Goal: Information Seeking & Learning: Learn about a topic

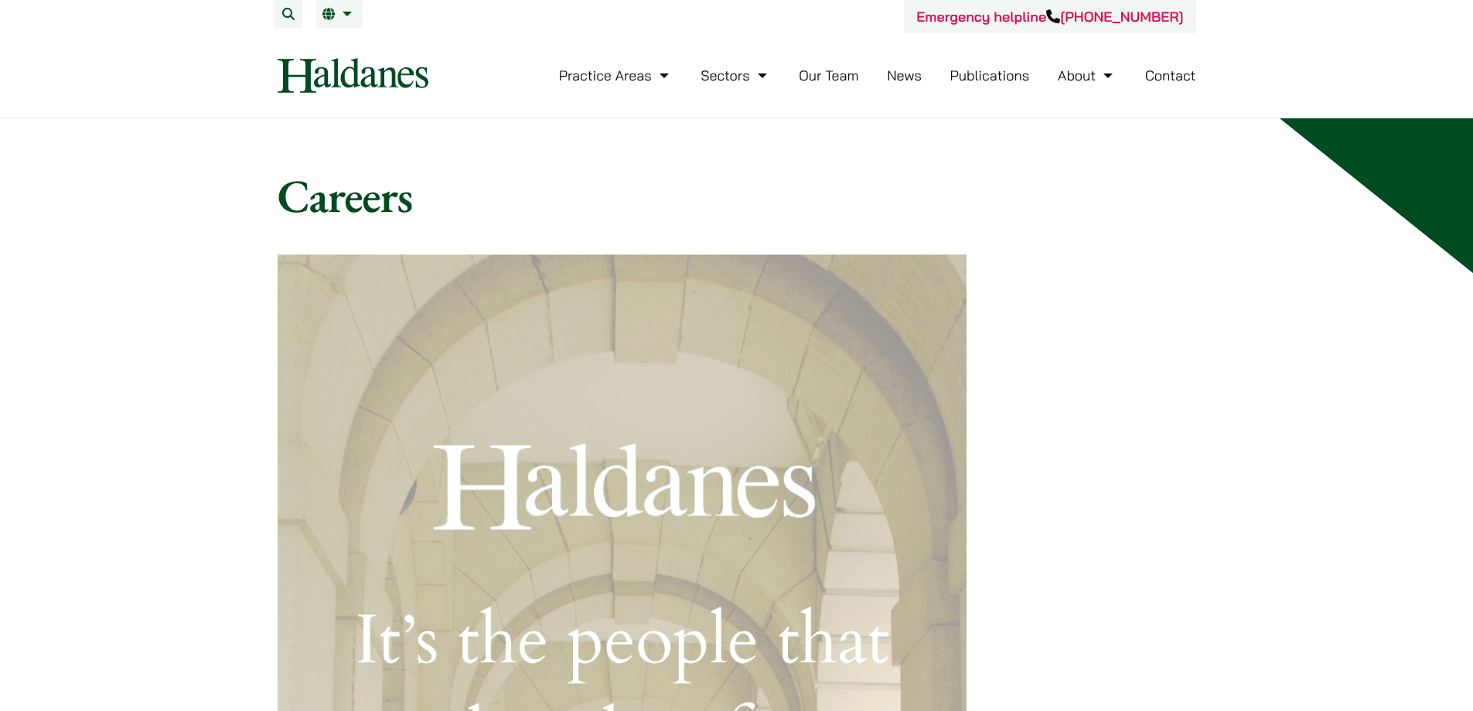
scroll to position [1160, 0]
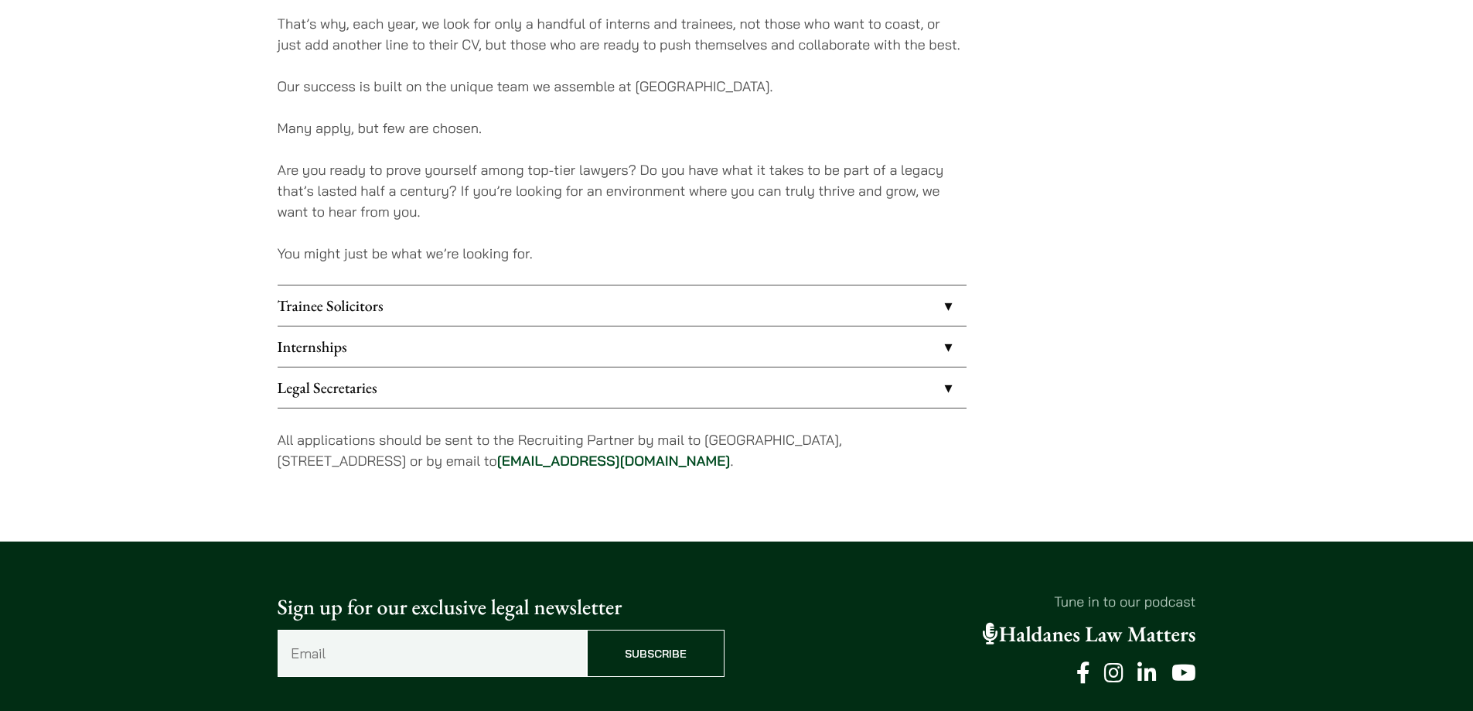
click at [370, 288] on link "Trainee Solicitors" at bounding box center [622, 305] width 689 height 40
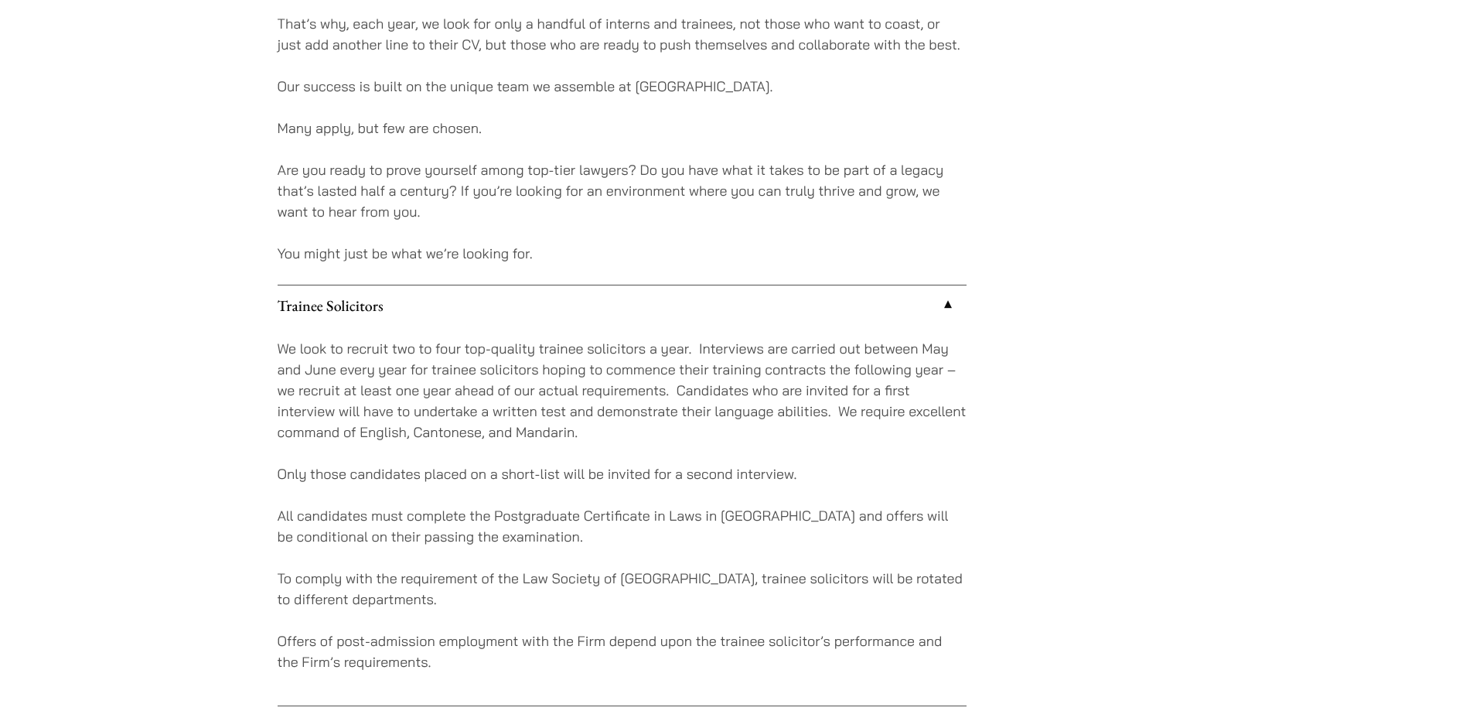
scroll to position [1238, 0]
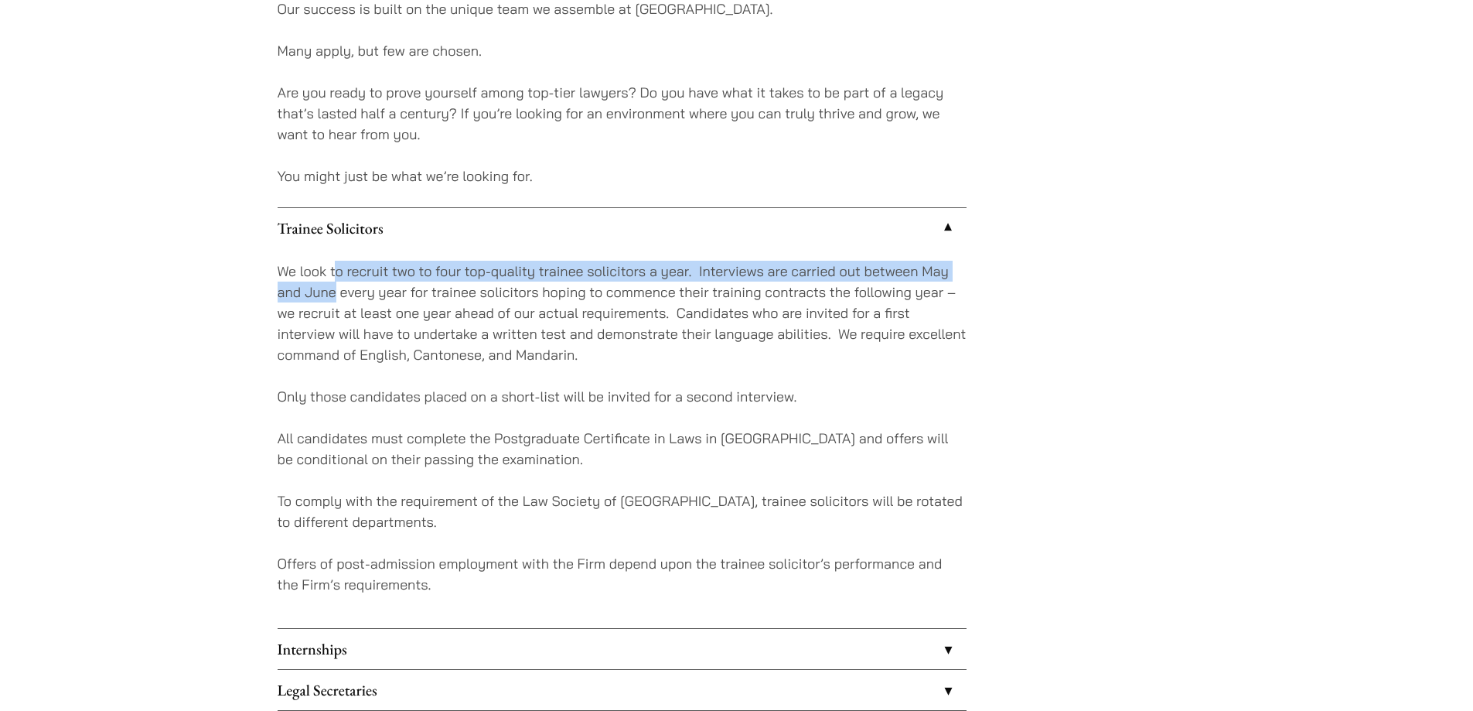
drag, startPoint x: 370, startPoint y: 269, endPoint x: 335, endPoint y: 299, distance: 46.6
click at [335, 299] on p "We look to recruit two to four top-quality trainee solicitors a year. Interview…" at bounding box center [622, 313] width 689 height 104
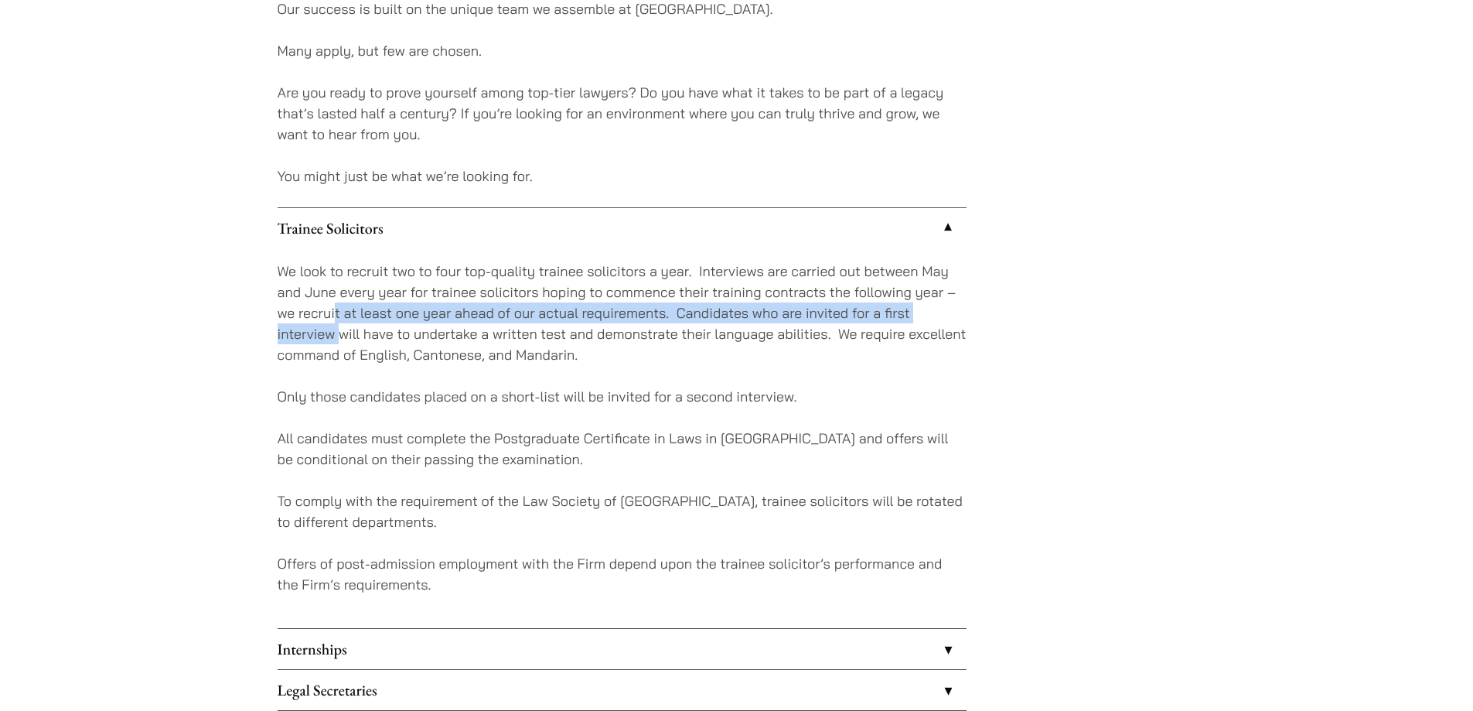
drag, startPoint x: 335, startPoint y: 320, endPoint x: 340, endPoint y: 343, distance: 23.7
click at [340, 343] on p "We look to recruit two to four top-quality trainee solicitors a year. Interview…" at bounding box center [622, 313] width 689 height 104
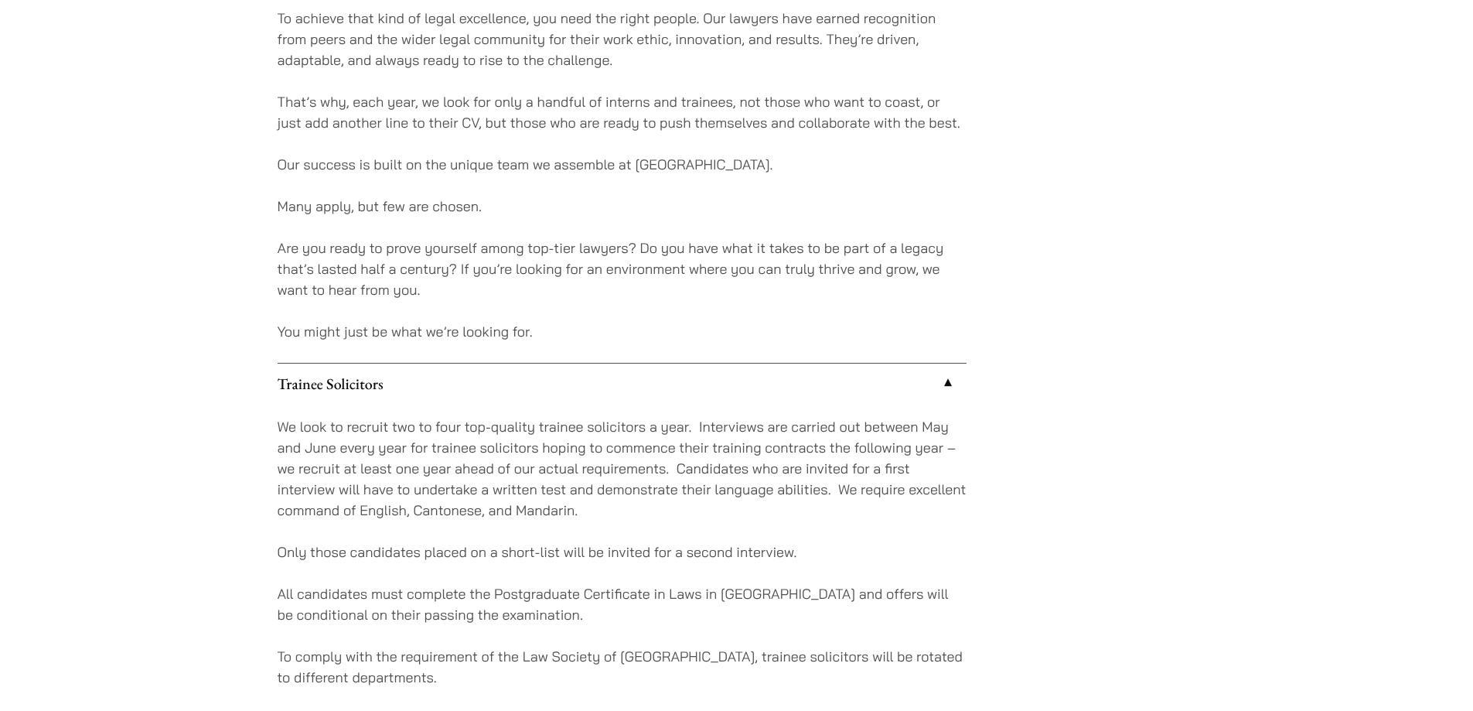
scroll to position [1083, 0]
click at [391, 338] on p "You might just be what we’re looking for." at bounding box center [622, 330] width 689 height 21
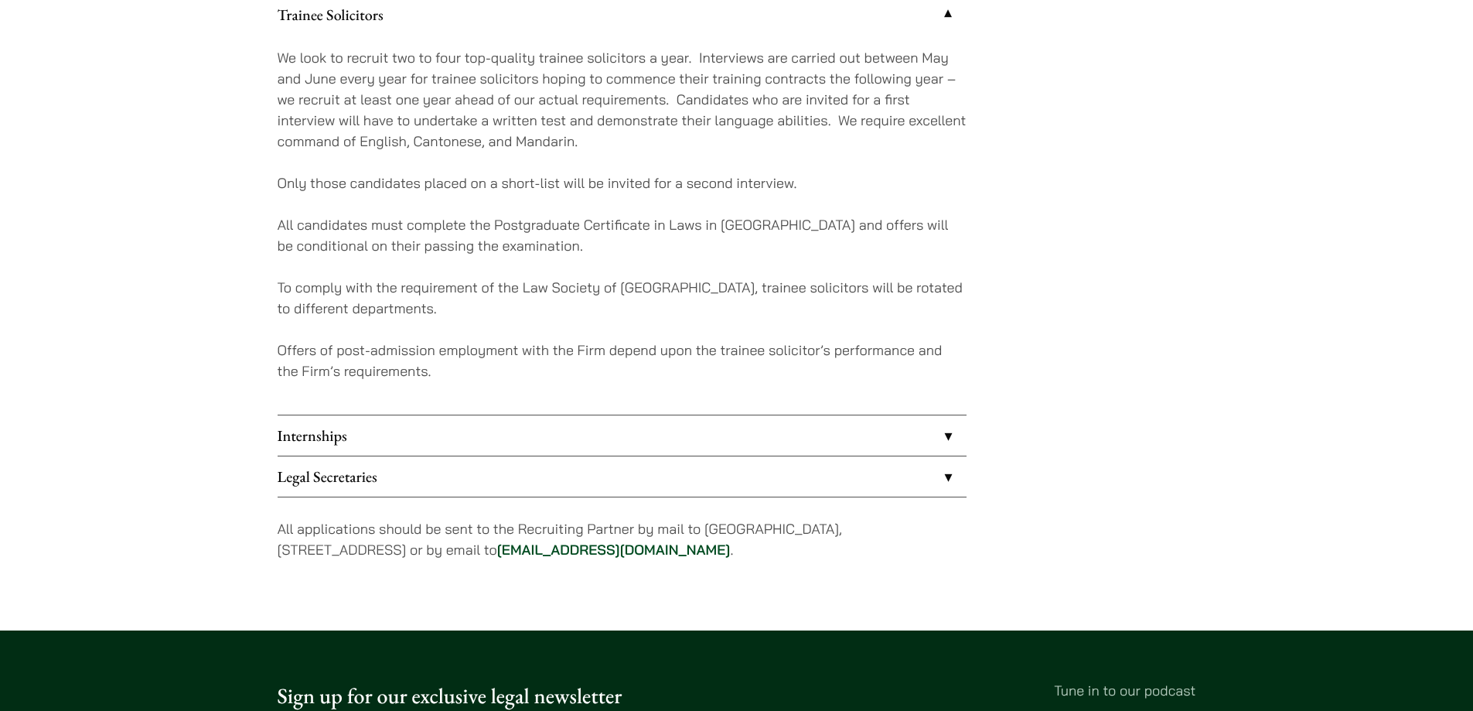
scroll to position [1624, 0]
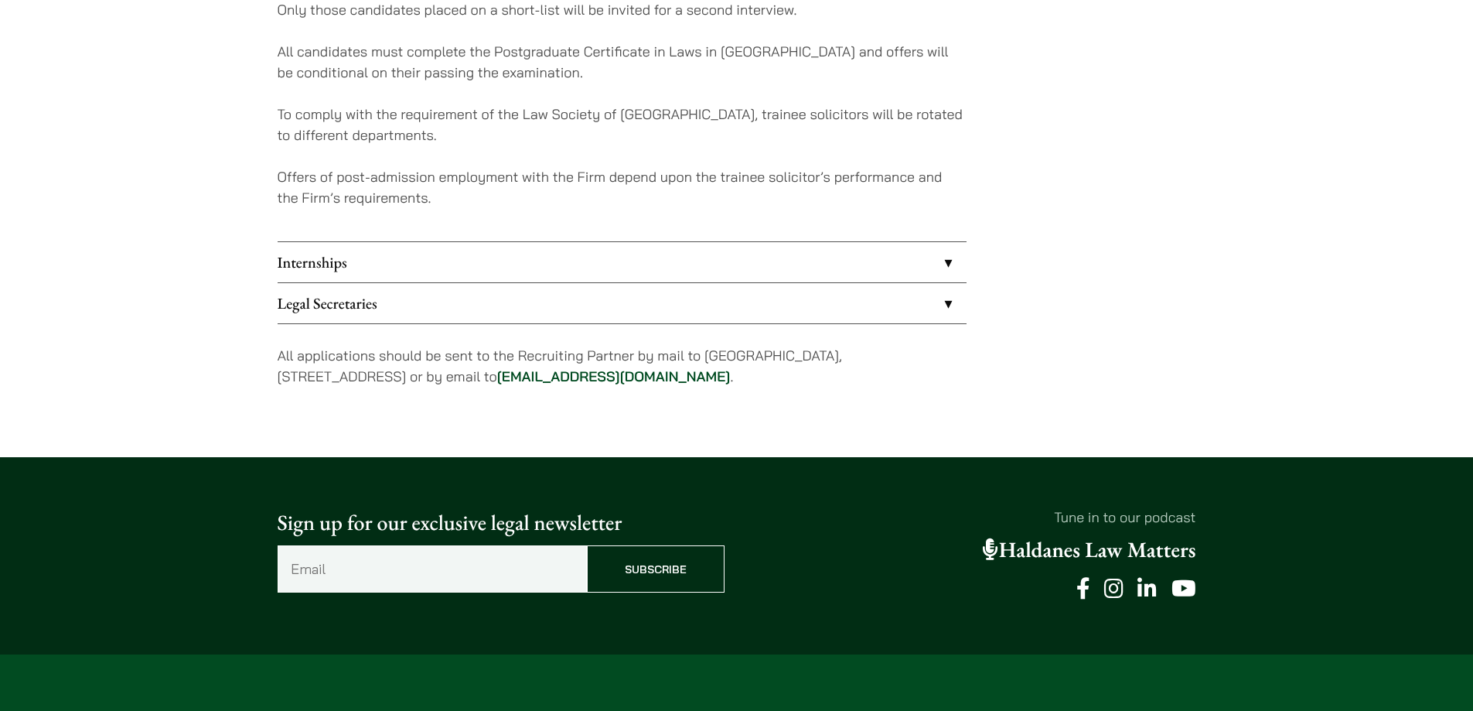
click at [430, 264] on link "Internships" at bounding box center [622, 262] width 689 height 40
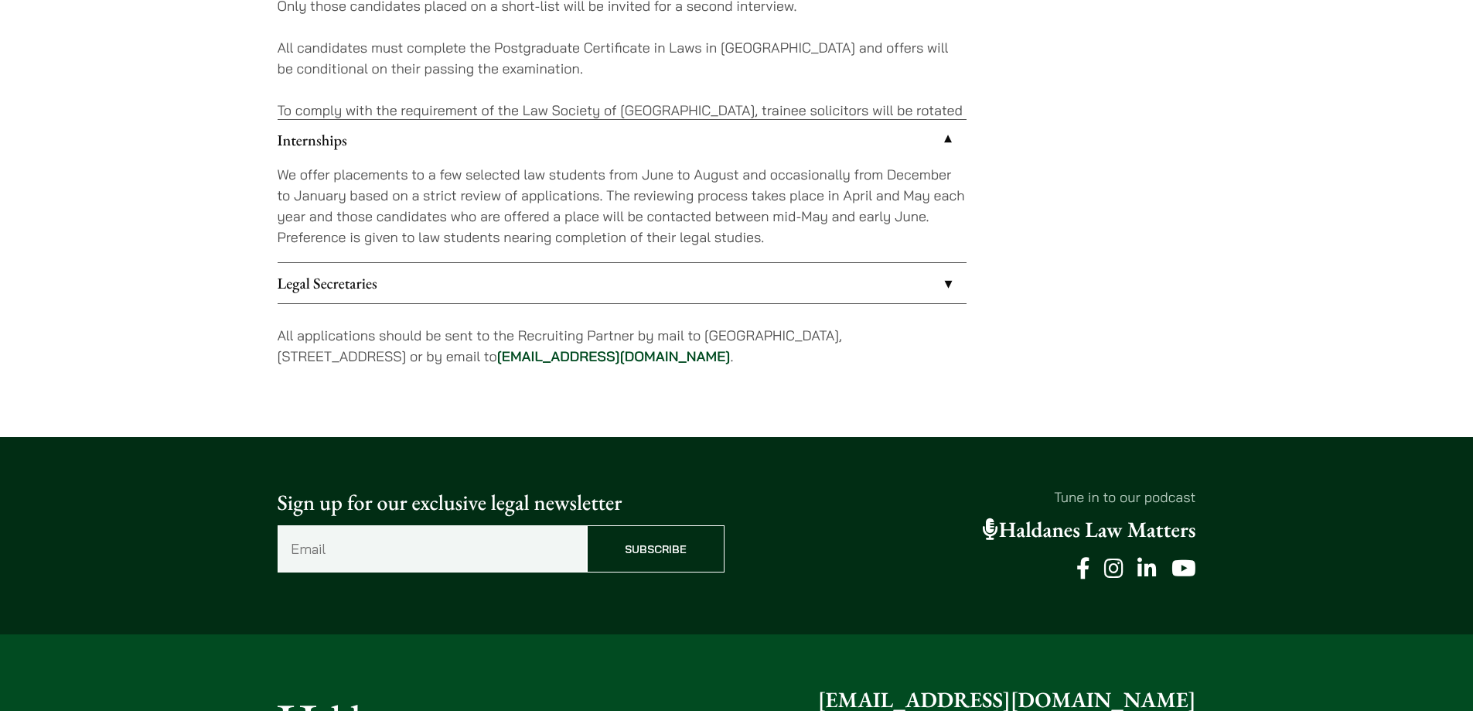
scroll to position [1521, 0]
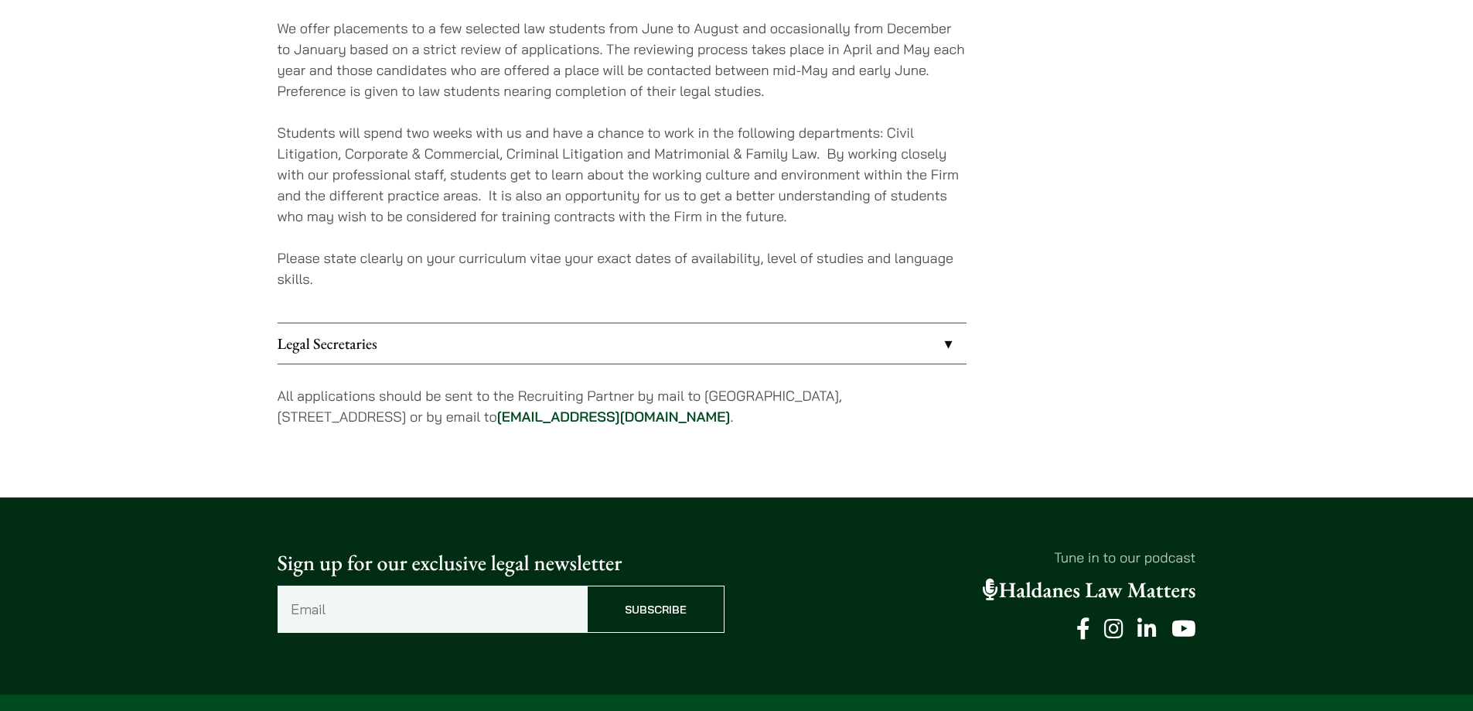
click at [410, 327] on link "Legal Secretaries" at bounding box center [622, 343] width 689 height 40
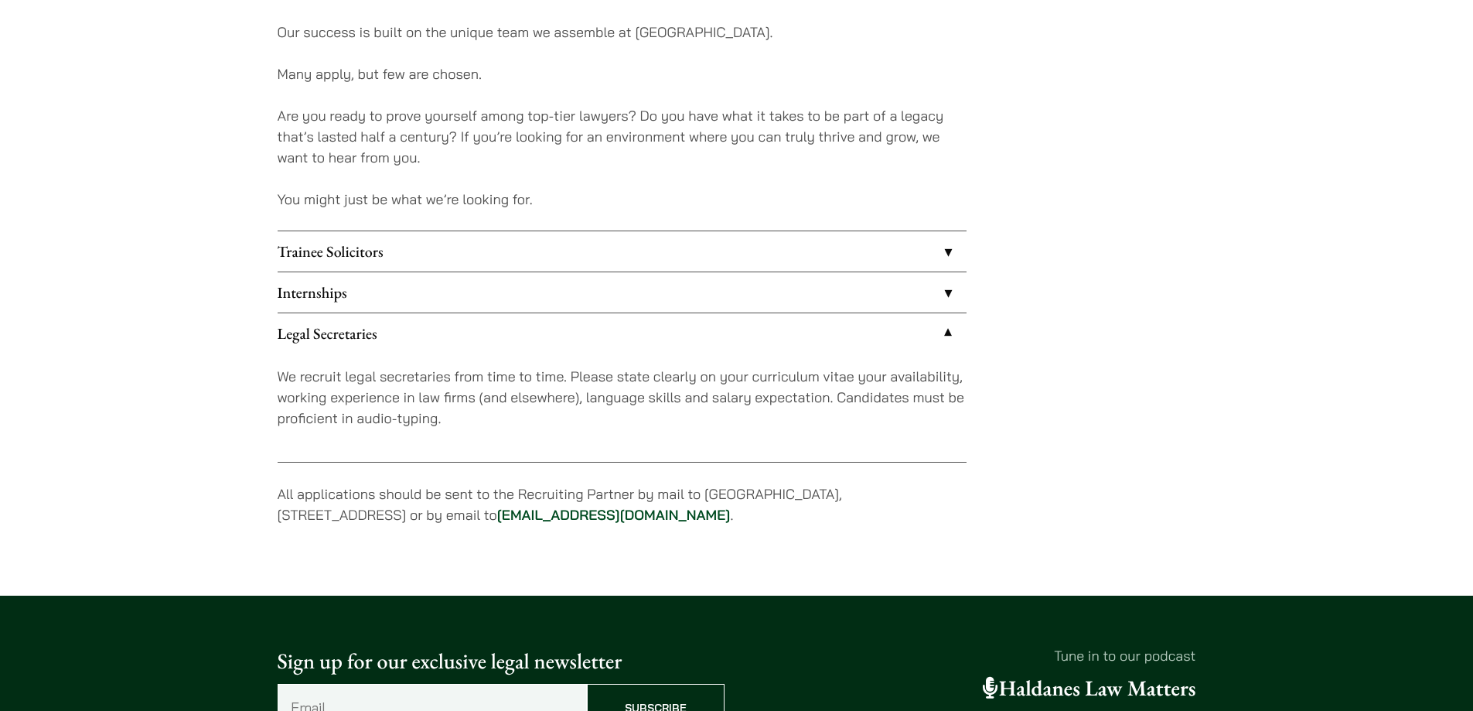
scroll to position [1212, 0]
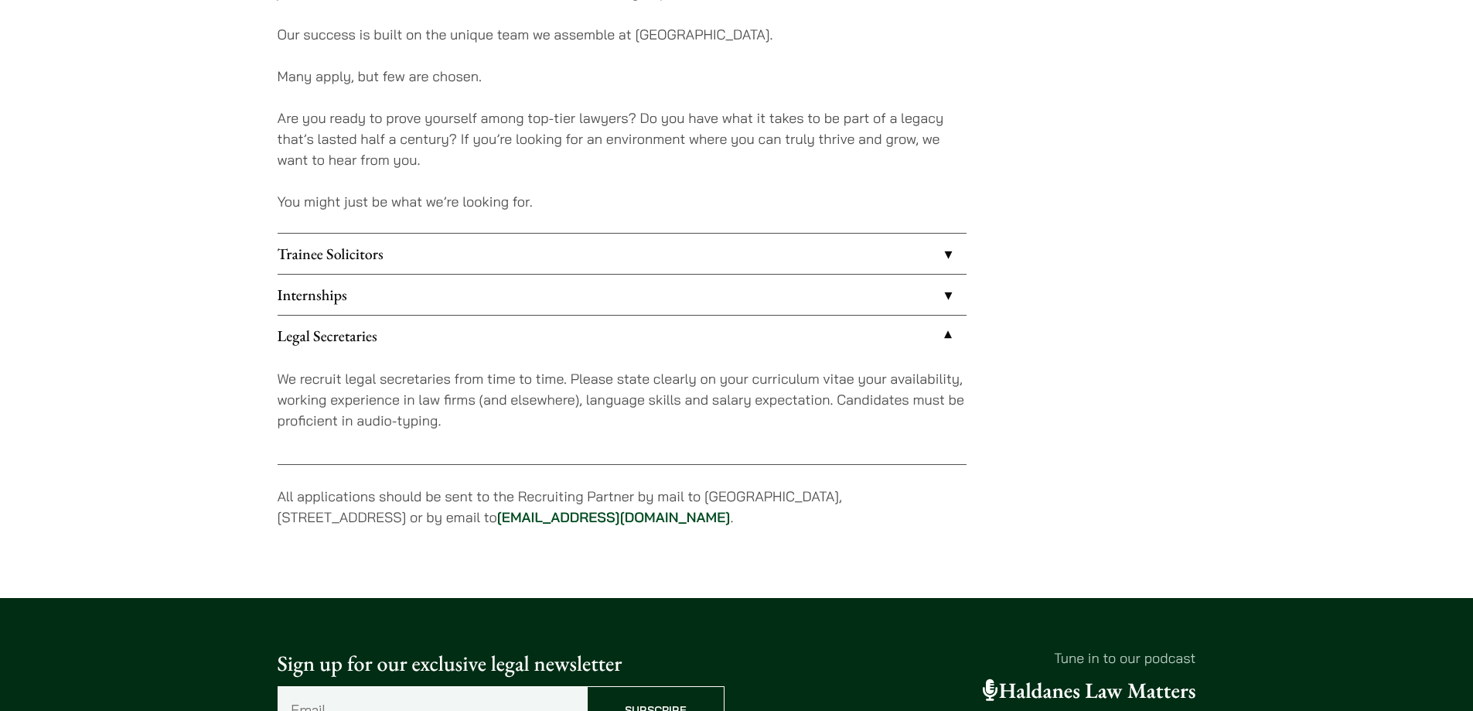
click at [411, 251] on link "Trainee Solicitors" at bounding box center [622, 254] width 689 height 40
